Goal: Book appointment/travel/reservation

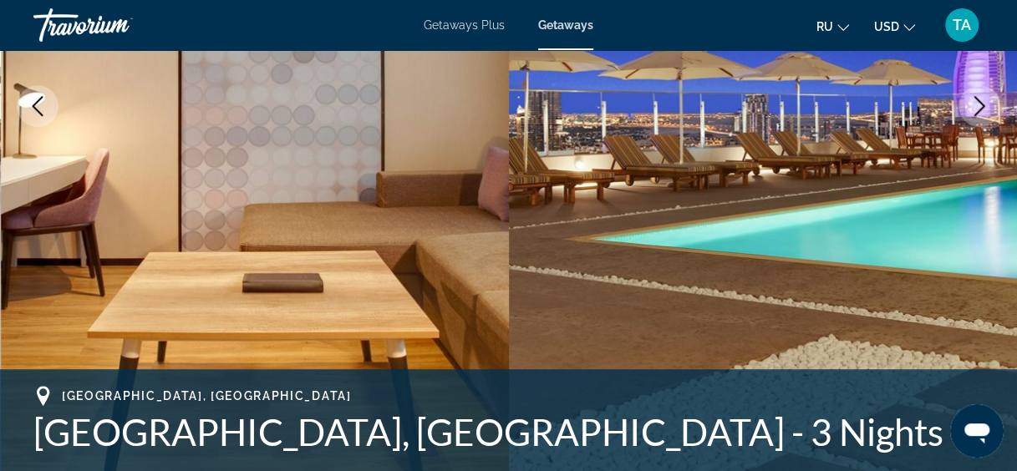
scroll to position [283, 0]
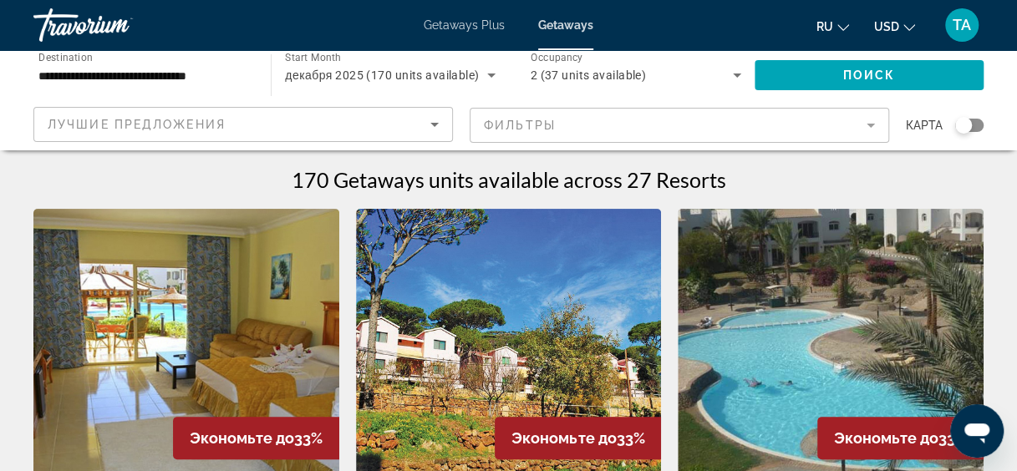
click at [705, 272] on img "Main content" at bounding box center [831, 342] width 306 height 267
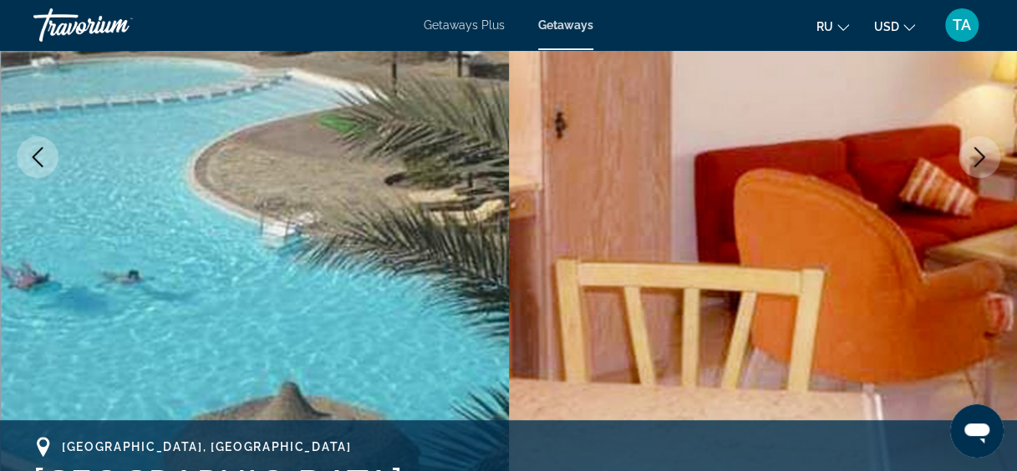
scroll to position [262, 0]
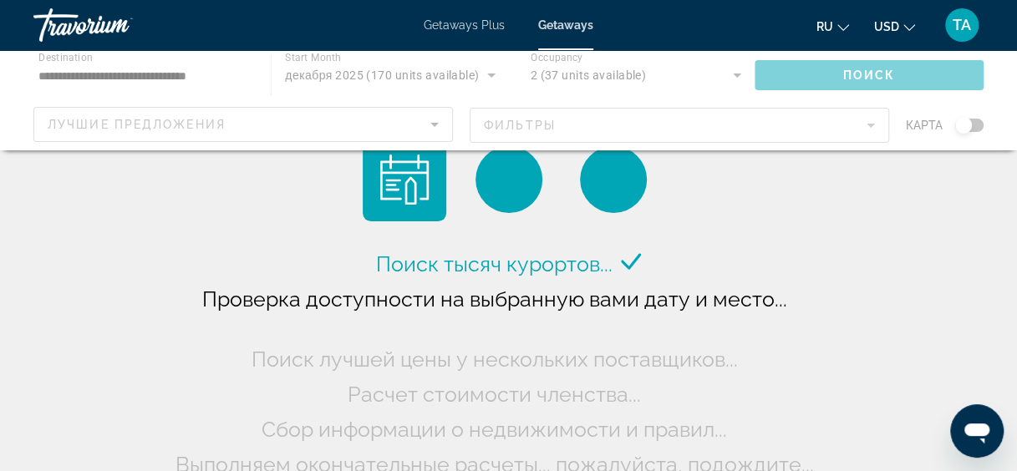
scroll to position [211, 0]
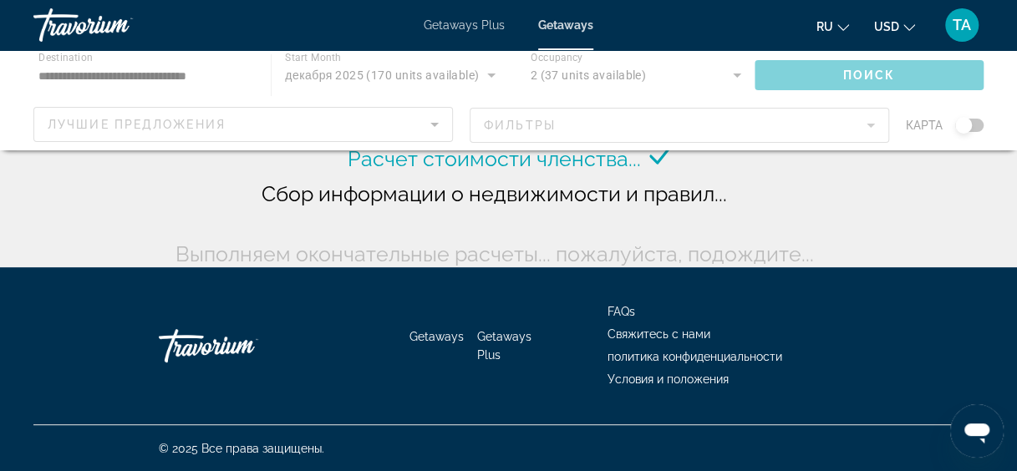
click at [644, 234] on div "Поиск тысяч курортов... Проверка доступности на выбранную вами дату и место... …" at bounding box center [508, 154] width 675 height 236
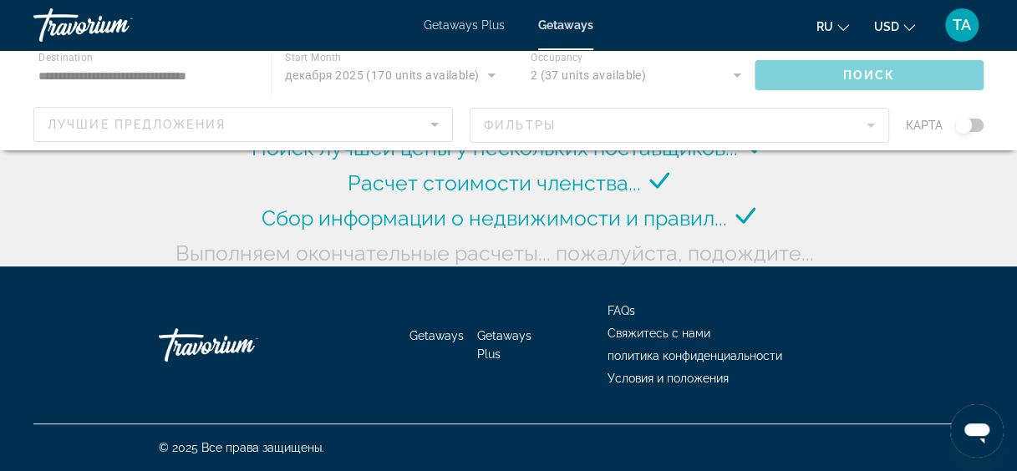
scroll to position [186, 0]
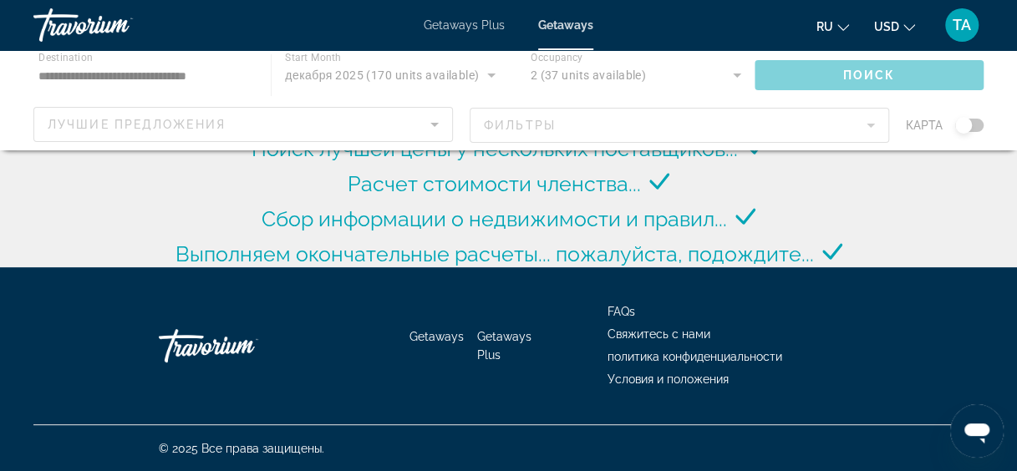
click at [901, 25] on button "USD USD ($) MXN (Mex$) CAD (Can$) GBP (£) EUR (€) AUD (A$) NZD (NZ$) CNY (CN¥)" at bounding box center [894, 26] width 41 height 24
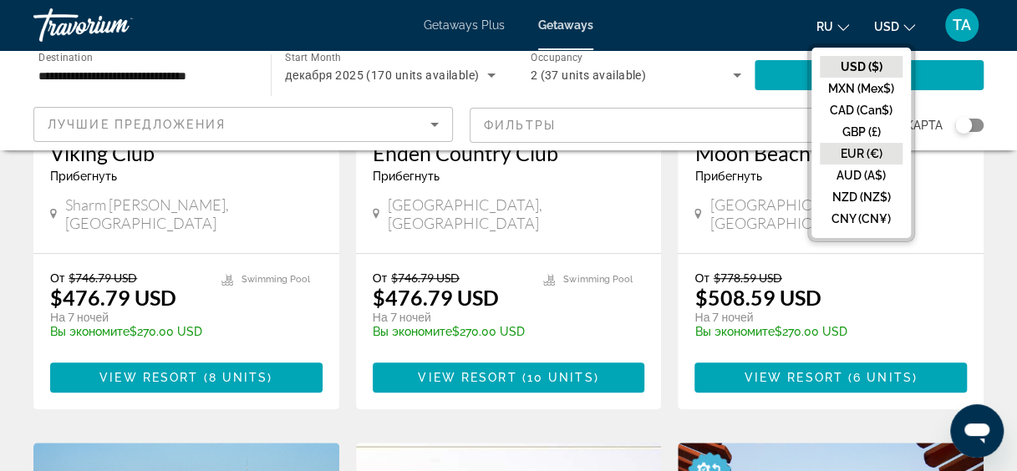
click at [855, 154] on button "EUR (€)" at bounding box center [861, 154] width 83 height 22
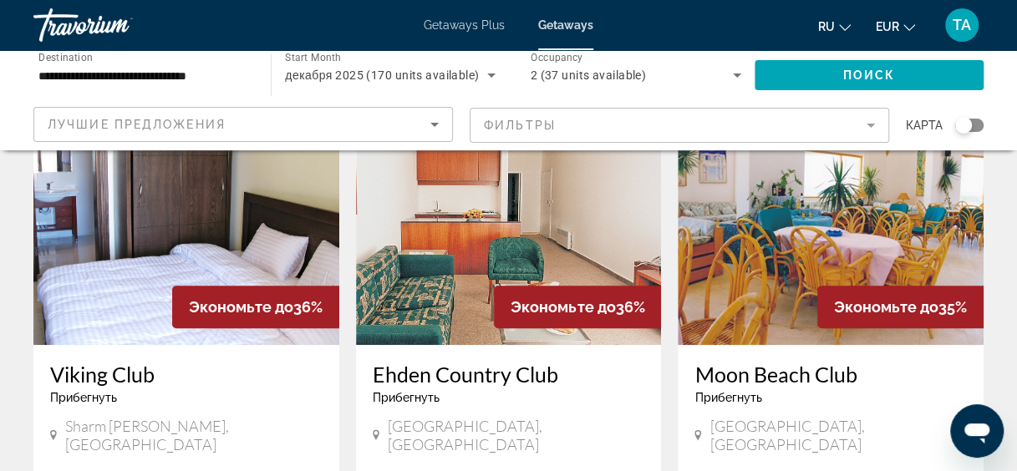
scroll to position [0, 0]
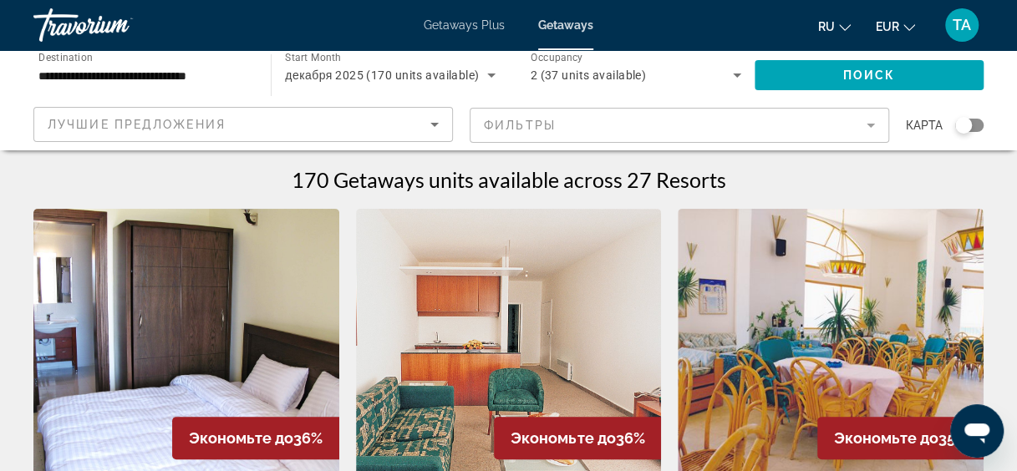
click at [428, 117] on icon "Sort by" at bounding box center [435, 124] width 20 height 20
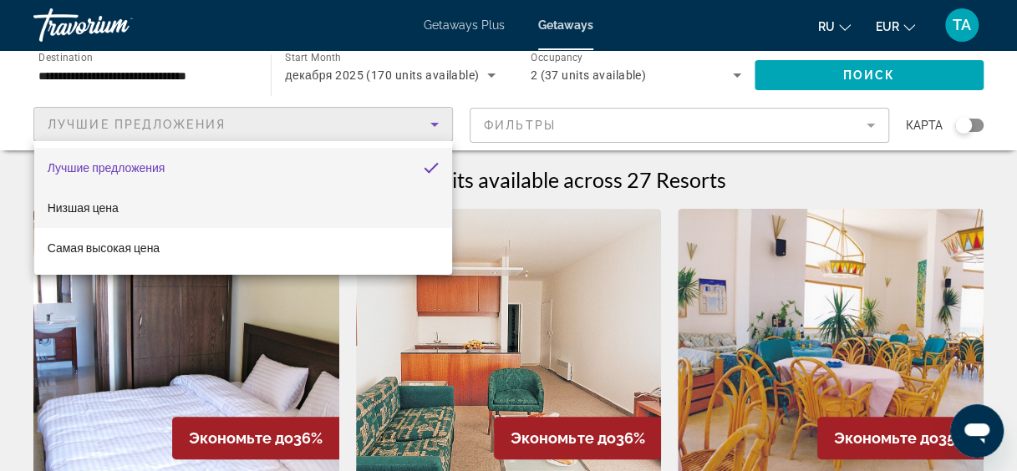
click at [338, 196] on mat-option "Низшая цена" at bounding box center [243, 208] width 418 height 40
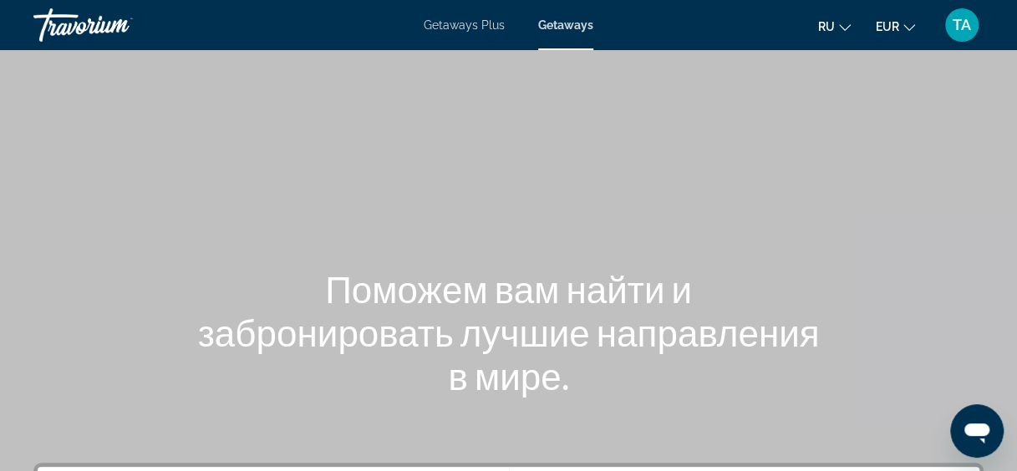
click at [445, 27] on span "Getaways Plus" at bounding box center [464, 24] width 81 height 13
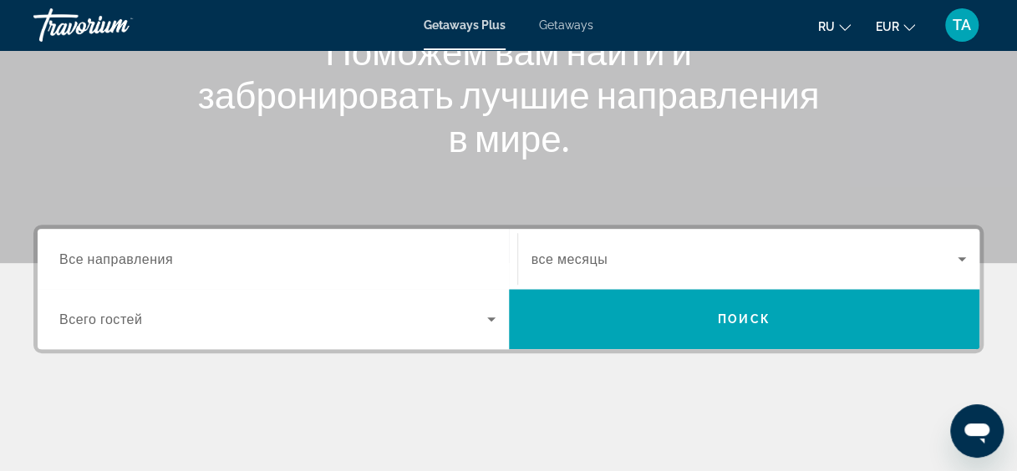
scroll to position [239, 0]
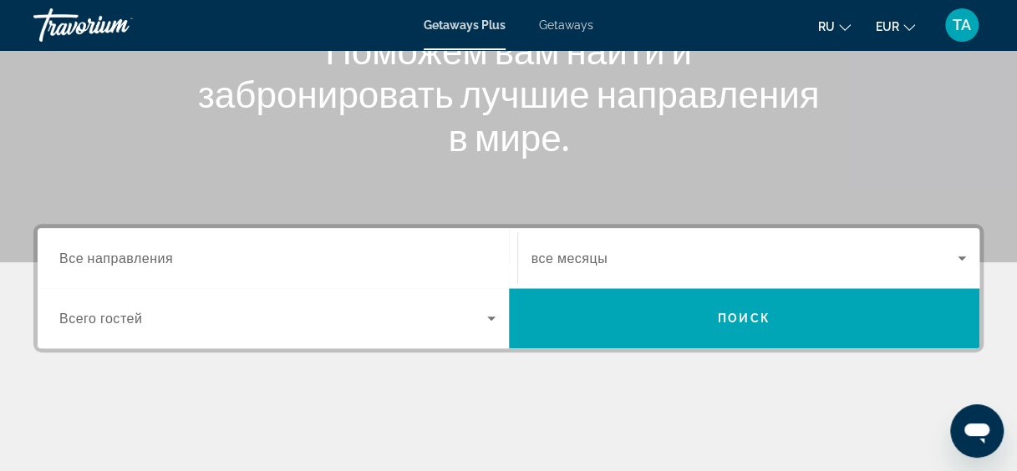
click at [148, 255] on span "Все направления" at bounding box center [116, 258] width 114 height 16
click at [148, 255] on input "Destination Все направления" at bounding box center [277, 259] width 436 height 20
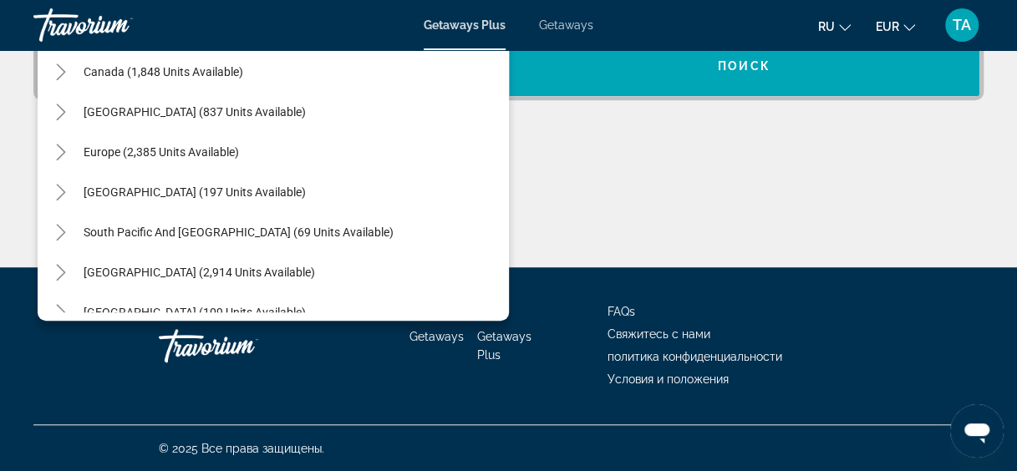
scroll to position [131, 0]
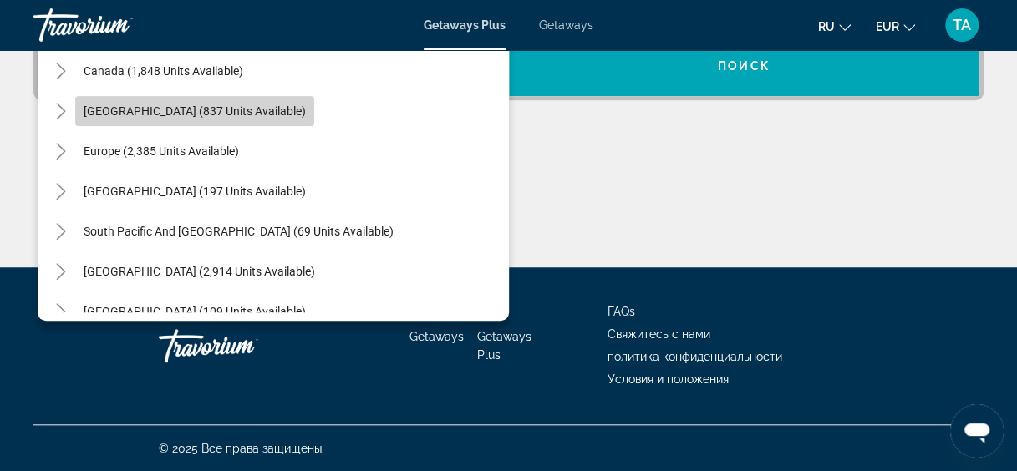
click at [145, 109] on span "[GEOGRAPHIC_DATA] (837 units available)" at bounding box center [195, 110] width 222 height 13
type input "**********"
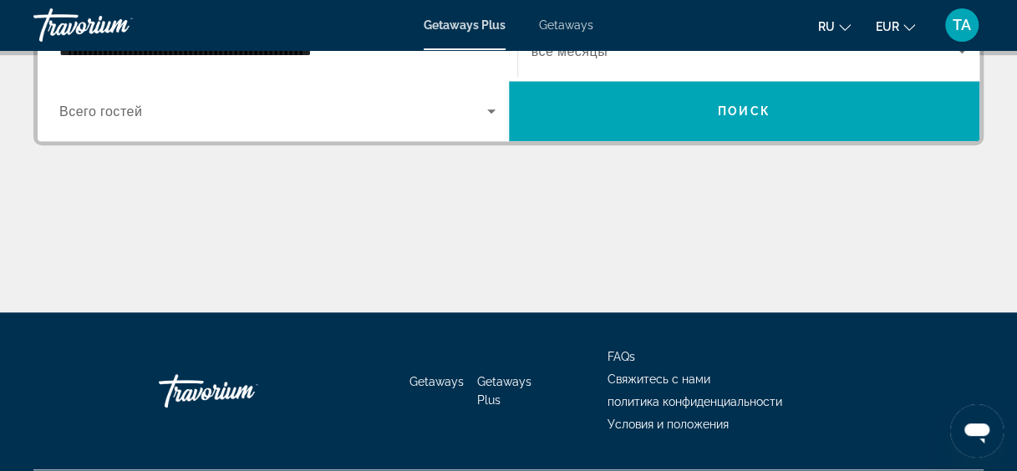
scroll to position [408, 0]
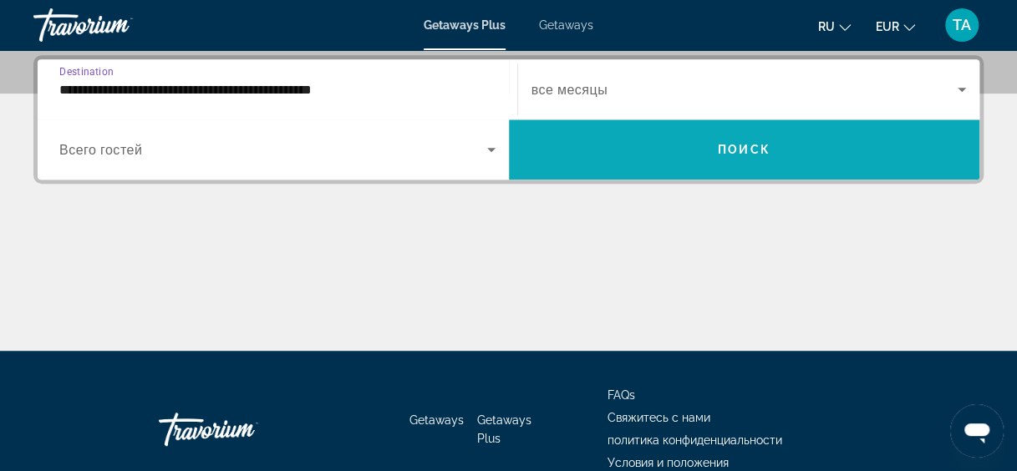
click at [654, 147] on span "Search widget" at bounding box center [744, 150] width 471 height 40
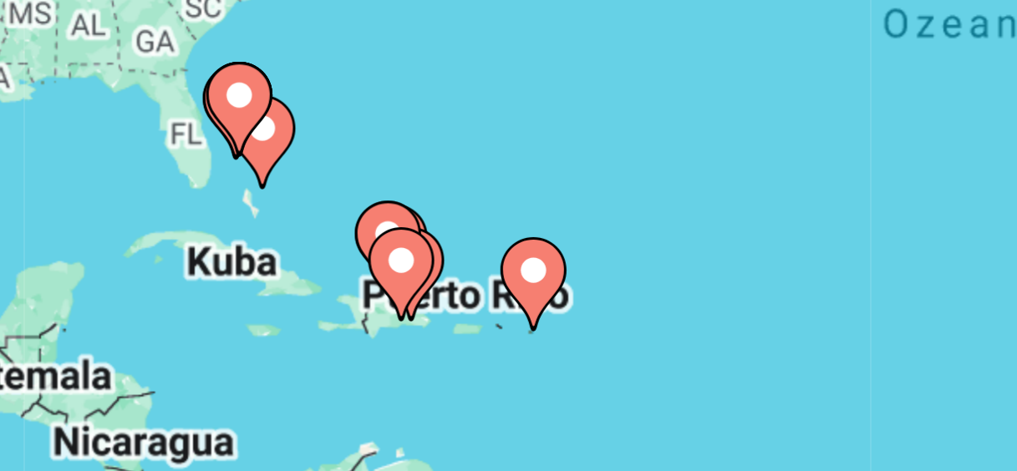
scroll to position [129, 0]
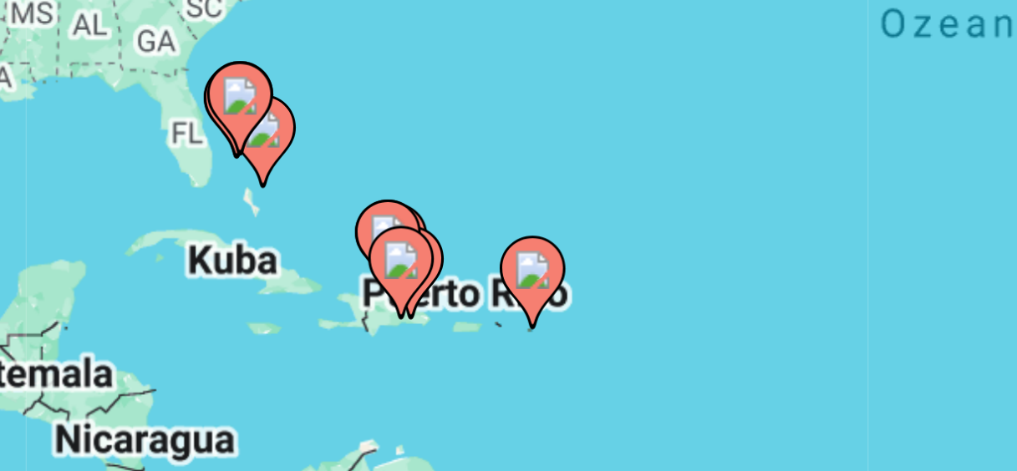
click at [320, 335] on image "Main content" at bounding box center [319, 333] width 10 height 10
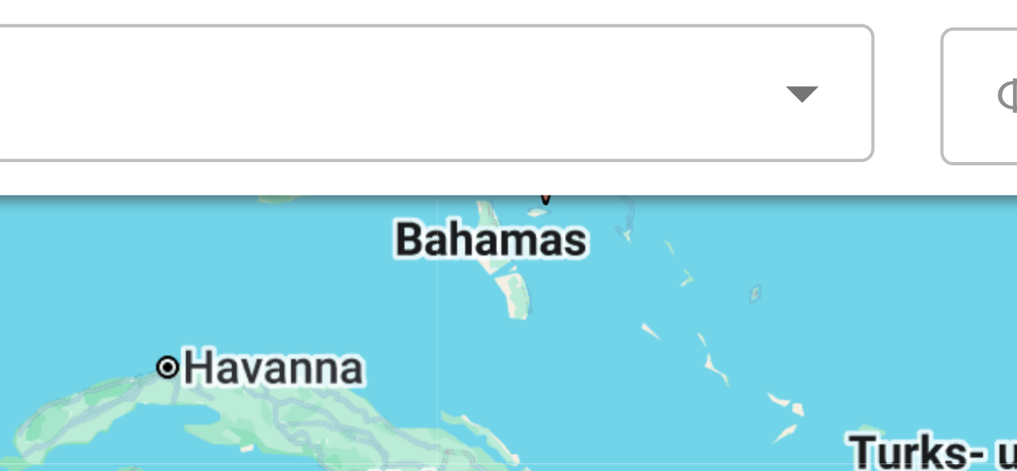
click at [369, 151] on gmp-advanced-marker "Main content" at bounding box center [369, 141] width 17 height 25
type input "**********"
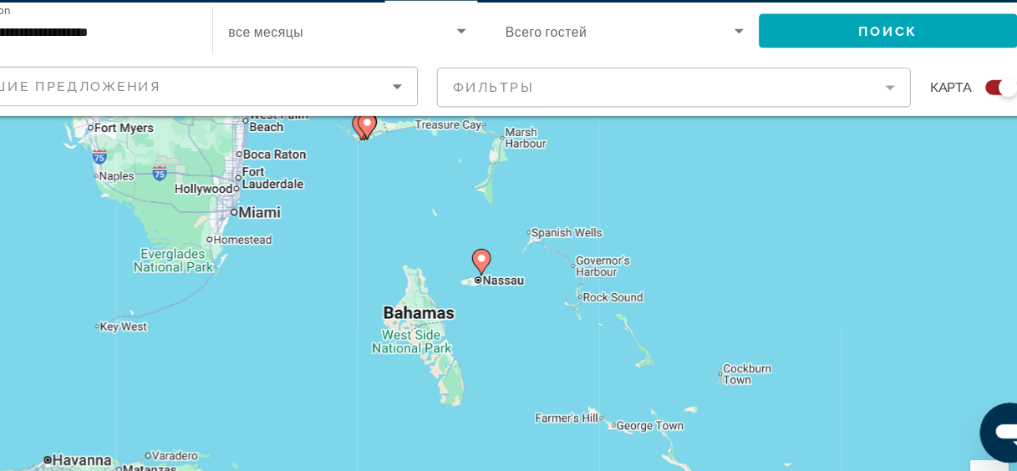
scroll to position [125, 0]
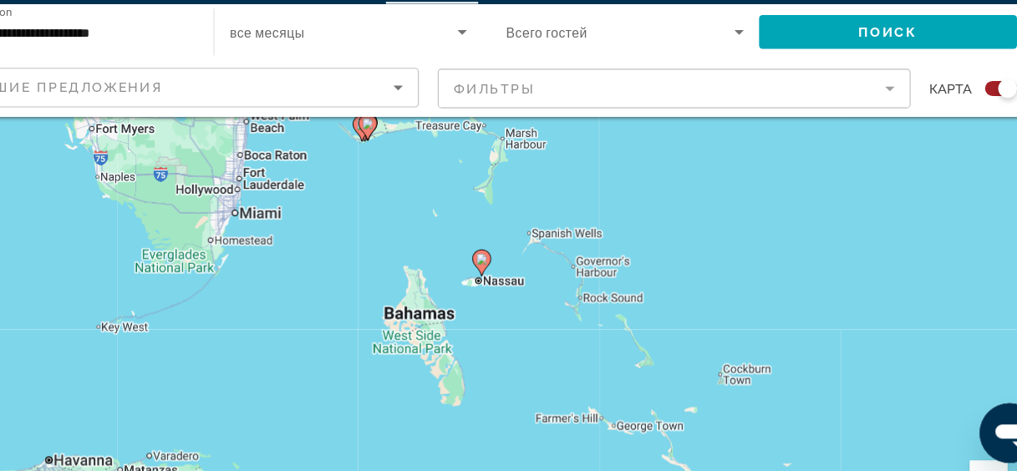
click at [511, 281] on icon "Main content" at bounding box center [508, 280] width 15 height 22
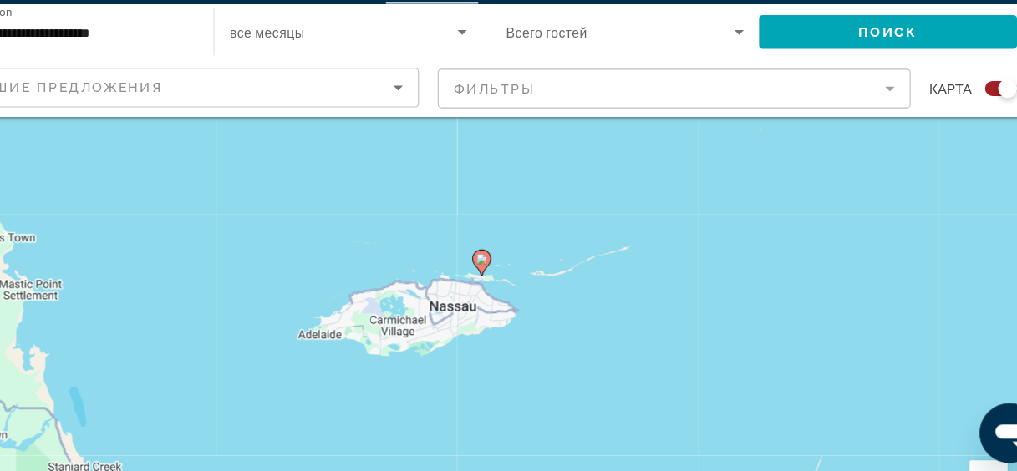
click at [508, 279] on image "Main content" at bounding box center [509, 277] width 10 height 10
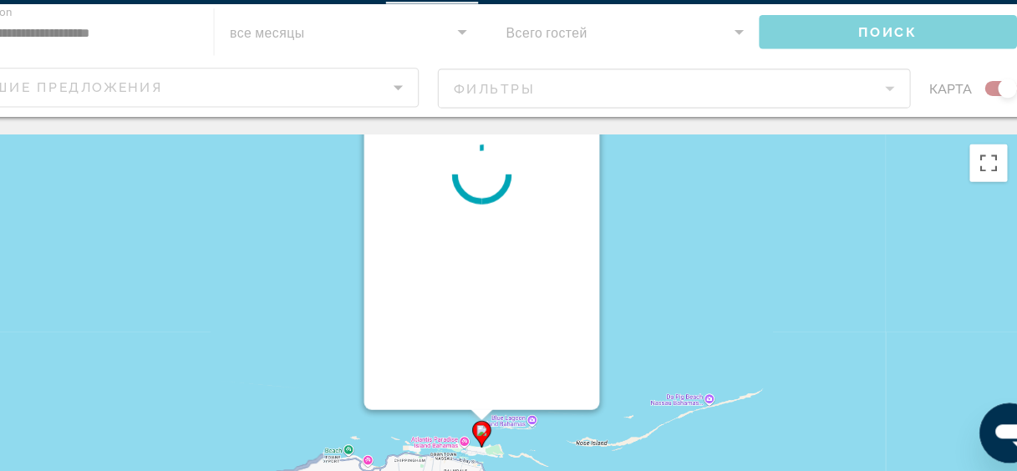
scroll to position [0, 0]
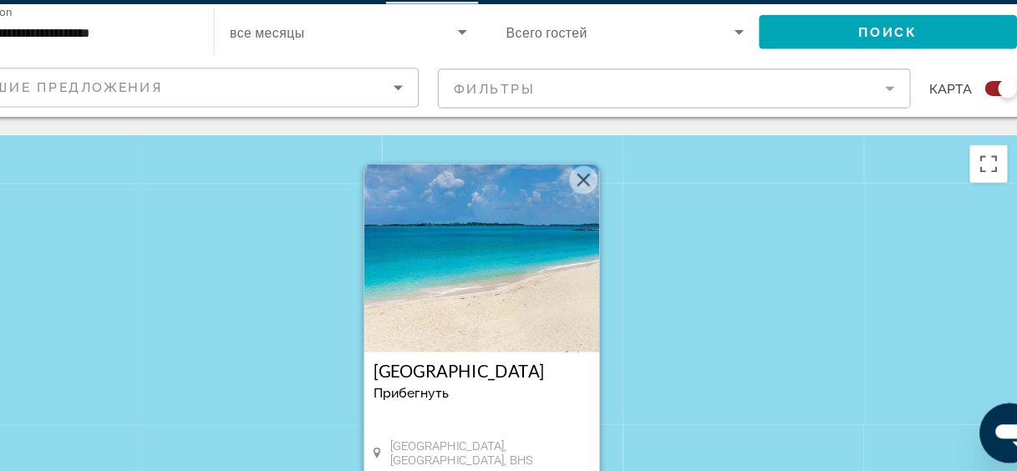
click at [458, 373] on h3 "[GEOGRAPHIC_DATA]" at bounding box center [509, 376] width 192 height 17
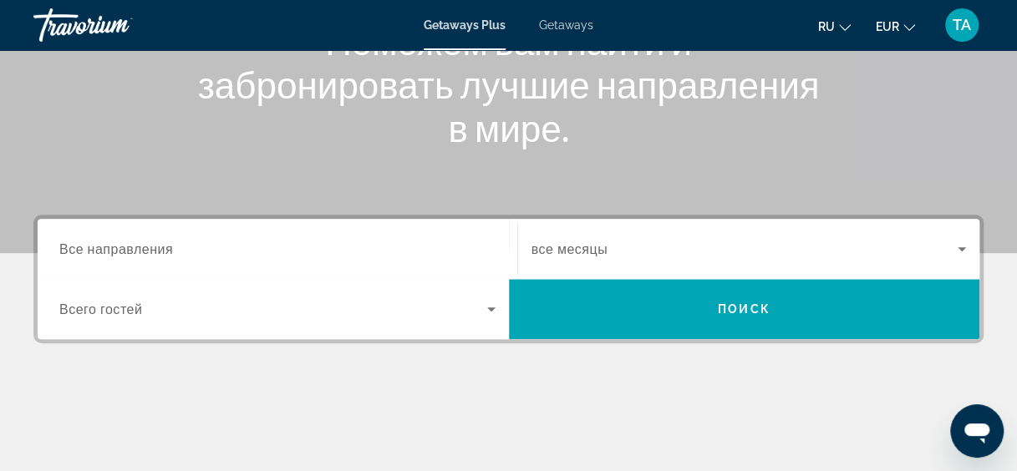
scroll to position [253, 0]
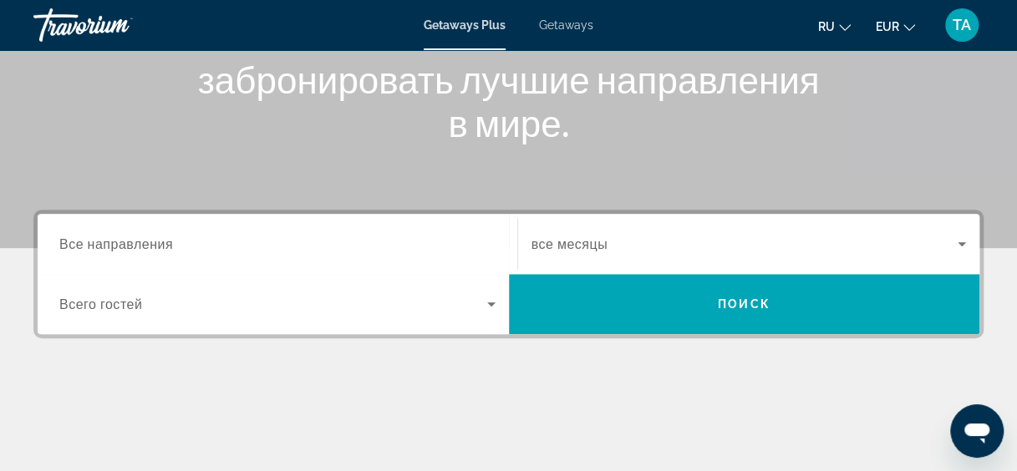
click at [131, 247] on span "Все направления" at bounding box center [116, 244] width 114 height 16
click at [131, 247] on input "Destination Все направления" at bounding box center [277, 245] width 436 height 20
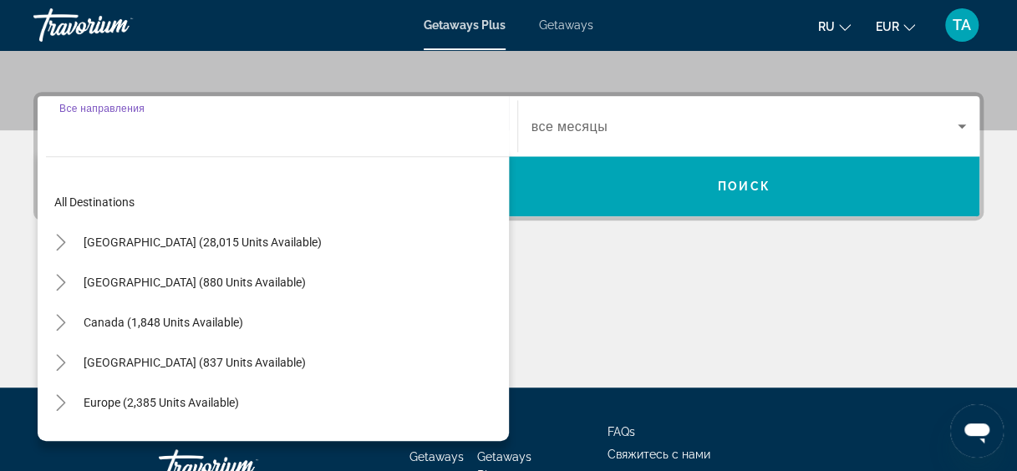
scroll to position [408, 0]
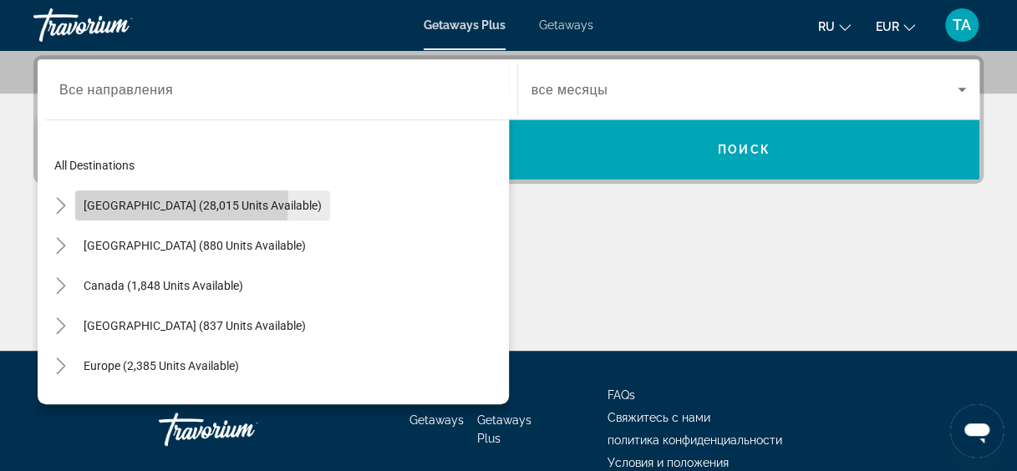
click at [137, 201] on span "[GEOGRAPHIC_DATA] (28,015 units available)" at bounding box center [203, 205] width 238 height 13
type input "**********"
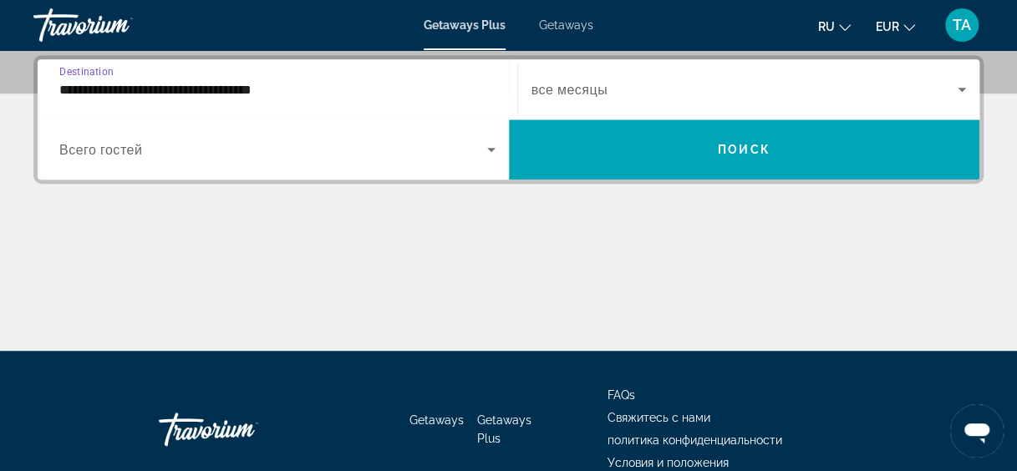
click at [596, 88] on span "все месяцы" at bounding box center [570, 90] width 76 height 16
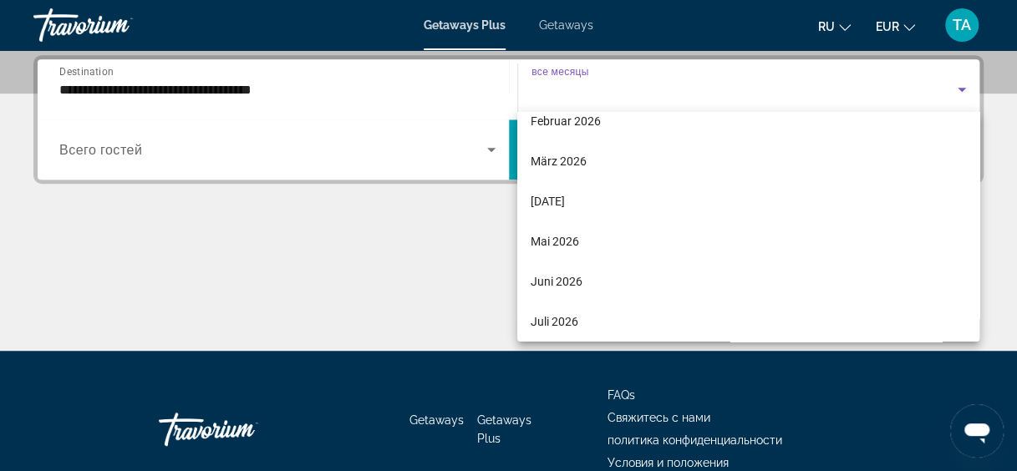
scroll to position [221, 0]
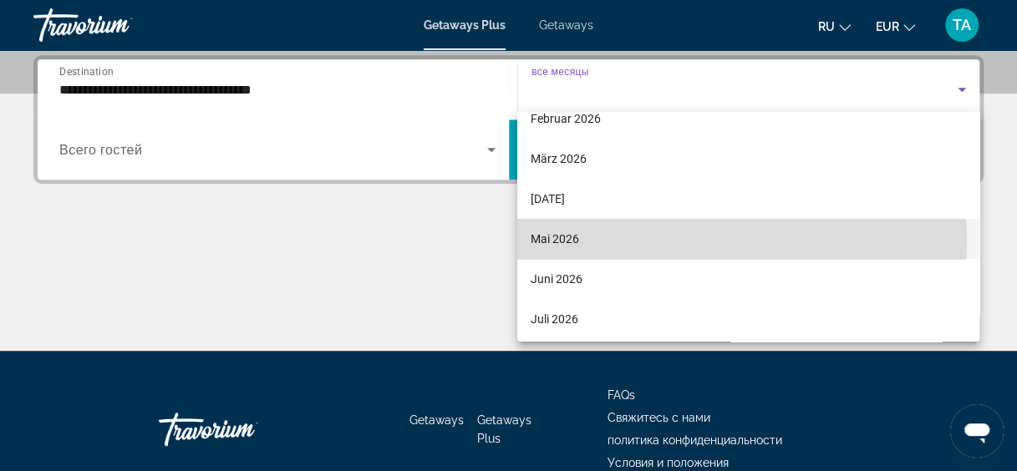
click at [547, 242] on span "Mai 2026" at bounding box center [555, 239] width 48 height 20
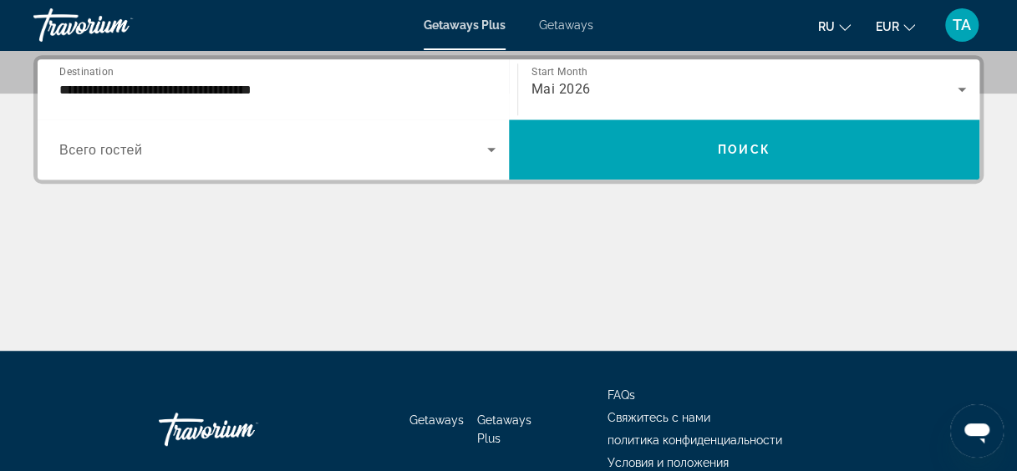
click at [205, 162] on div "Search widget" at bounding box center [277, 149] width 436 height 47
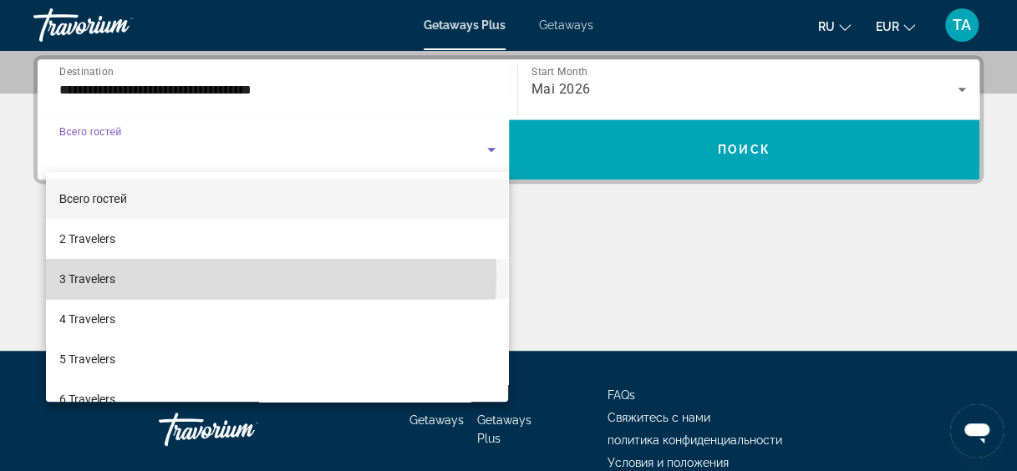
click at [162, 276] on mat-option "3 Travelers" at bounding box center [277, 279] width 463 height 40
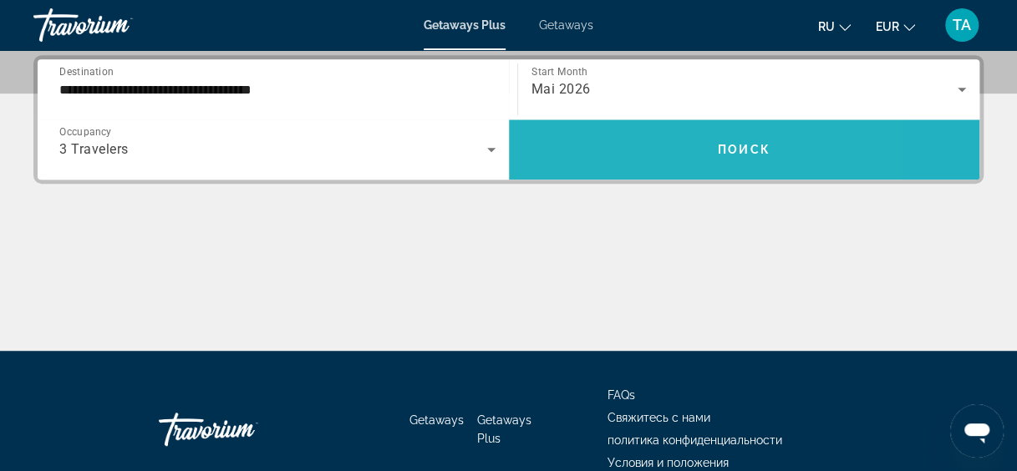
click at [623, 136] on span "Search widget" at bounding box center [744, 150] width 471 height 40
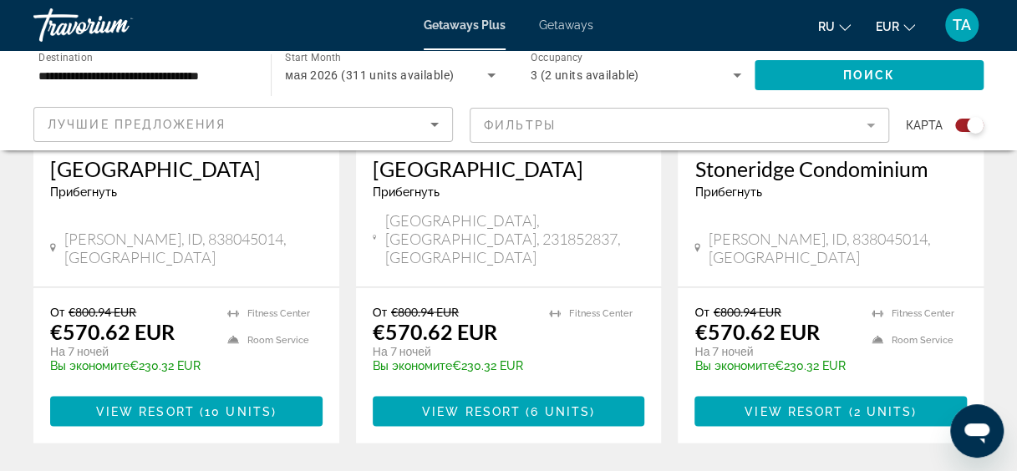
scroll to position [1463, 0]
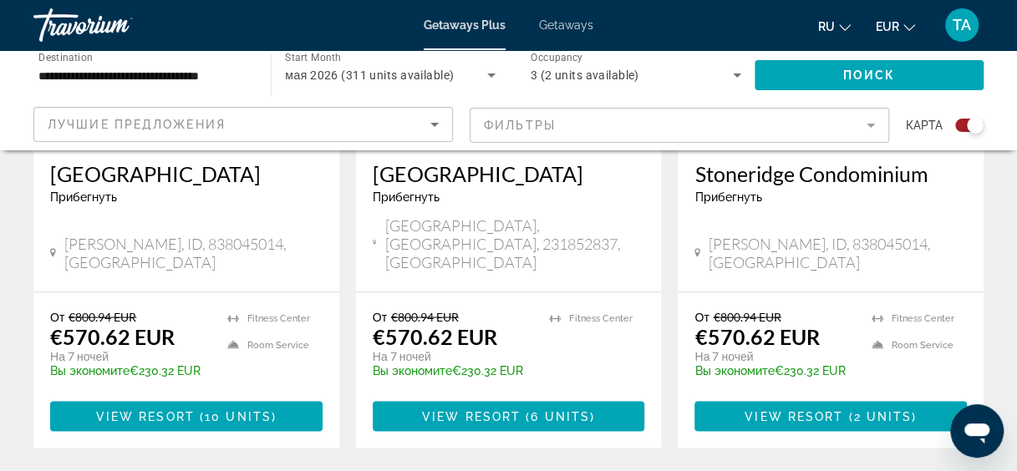
click at [380, 323] on p "€570.62 EUR" at bounding box center [435, 335] width 125 height 25
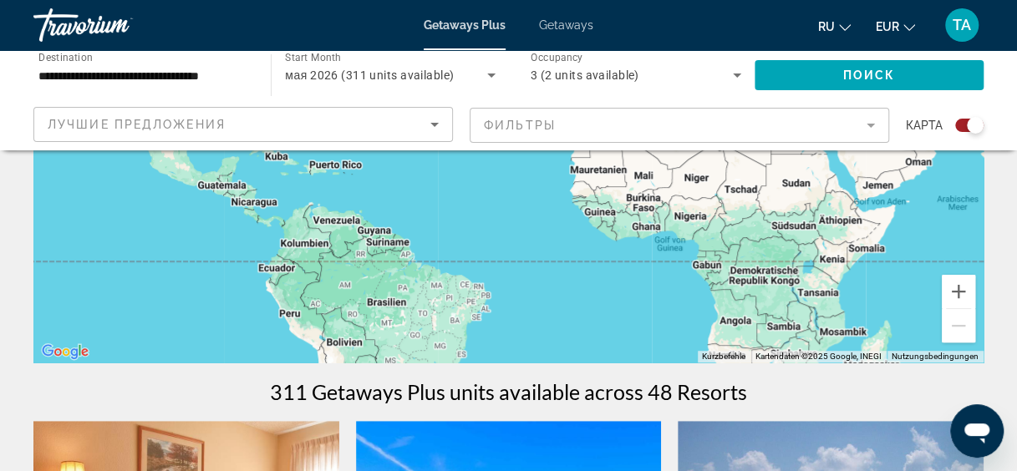
scroll to position [0, 0]
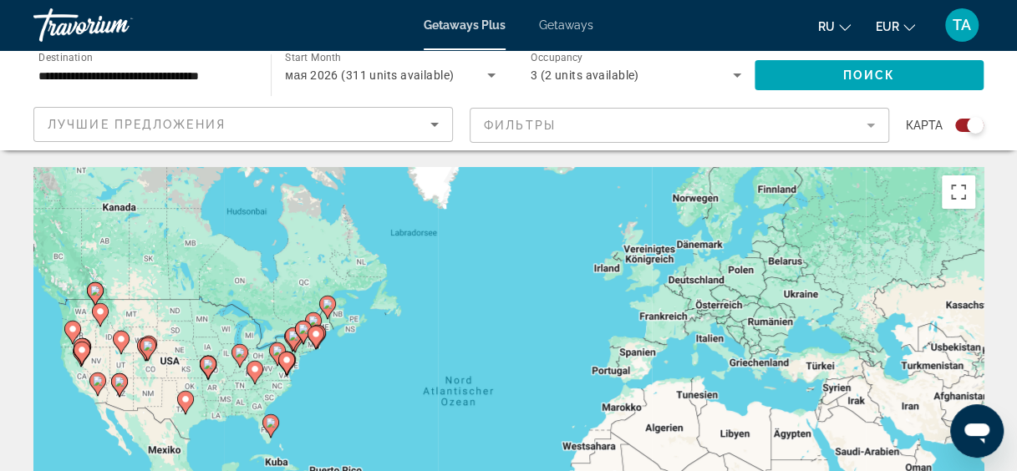
click at [270, 346] on gmp-advanced-marker "Main content" at bounding box center [277, 354] width 17 height 25
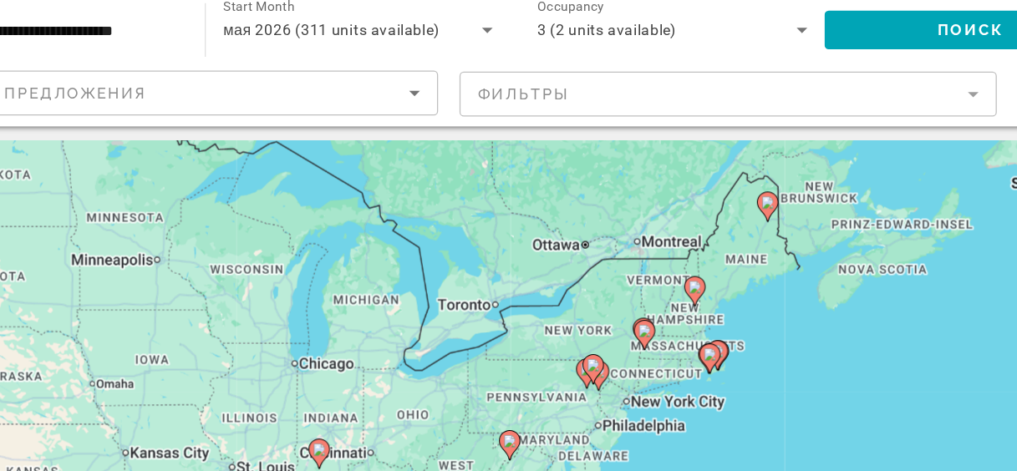
scroll to position [6, 0]
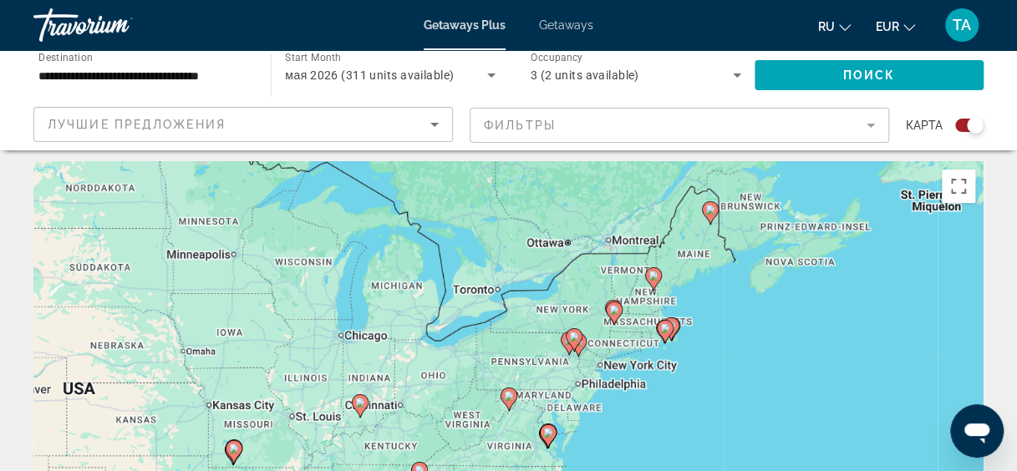
drag, startPoint x: 501, startPoint y: 317, endPoint x: 780, endPoint y: 109, distance: 347.5
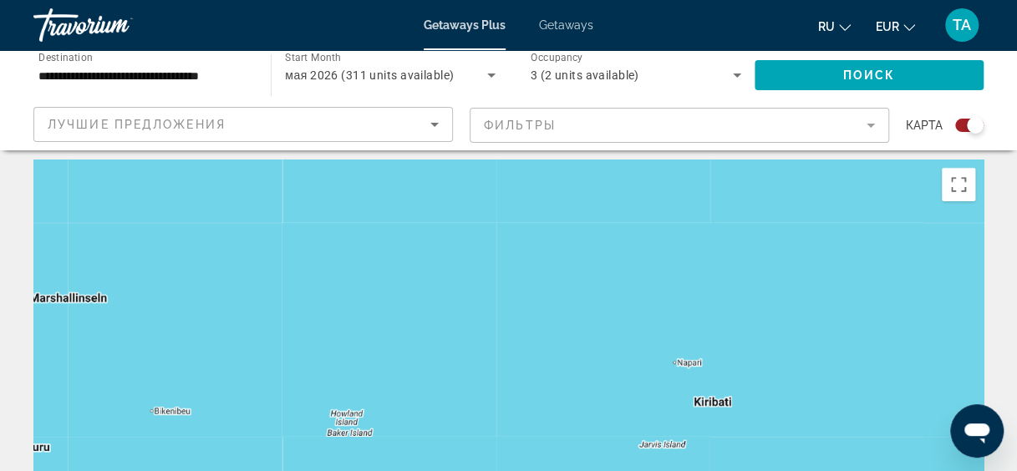
scroll to position [0, 0]
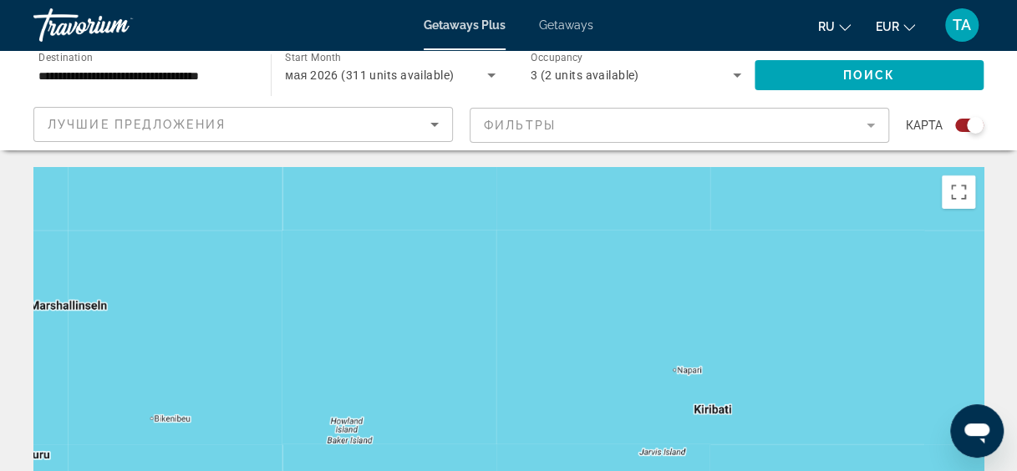
click at [56, 21] on div "Travorium" at bounding box center [116, 24] width 167 height 43
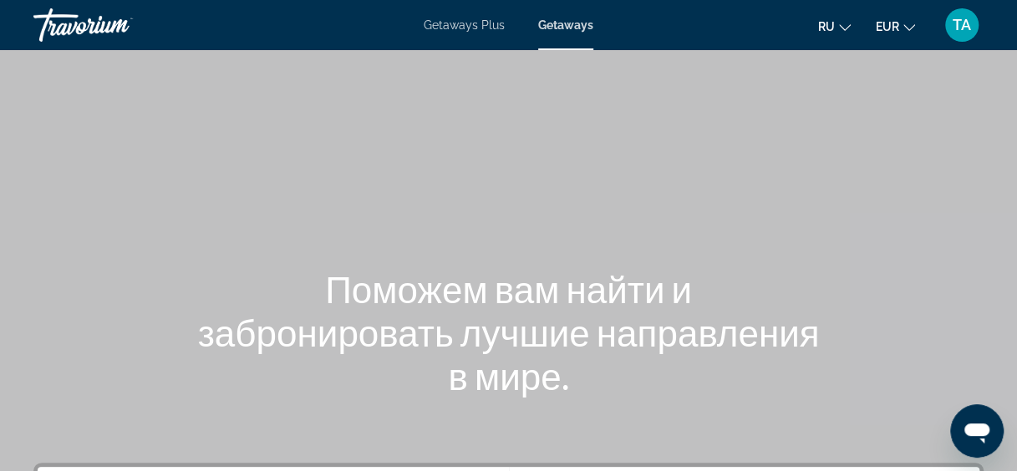
click at [56, 21] on div "Travorium" at bounding box center [116, 24] width 167 height 43
click at [84, 23] on div "Travorium" at bounding box center [116, 24] width 167 height 43
